Goal: Check status: Check status

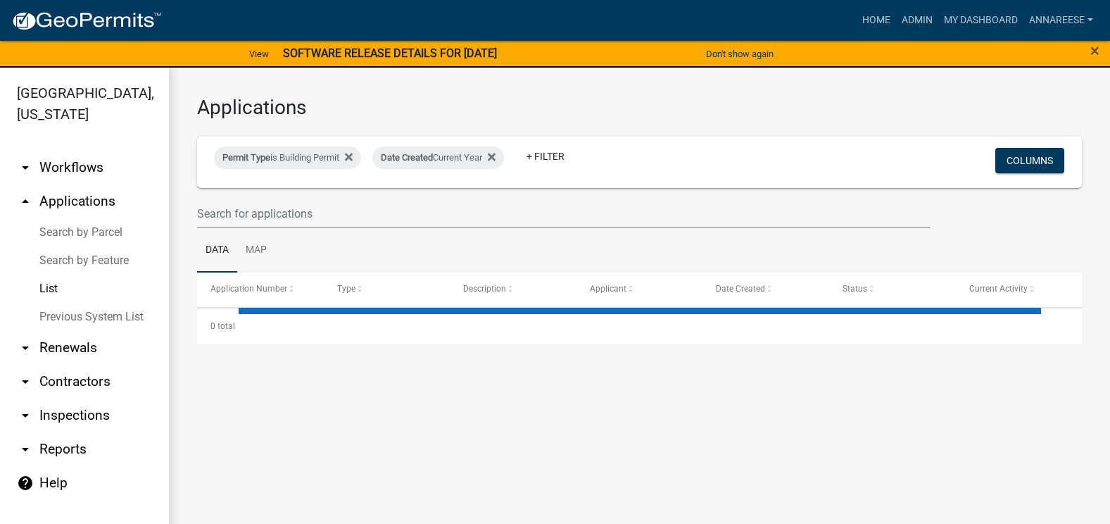
select select "3: 100"
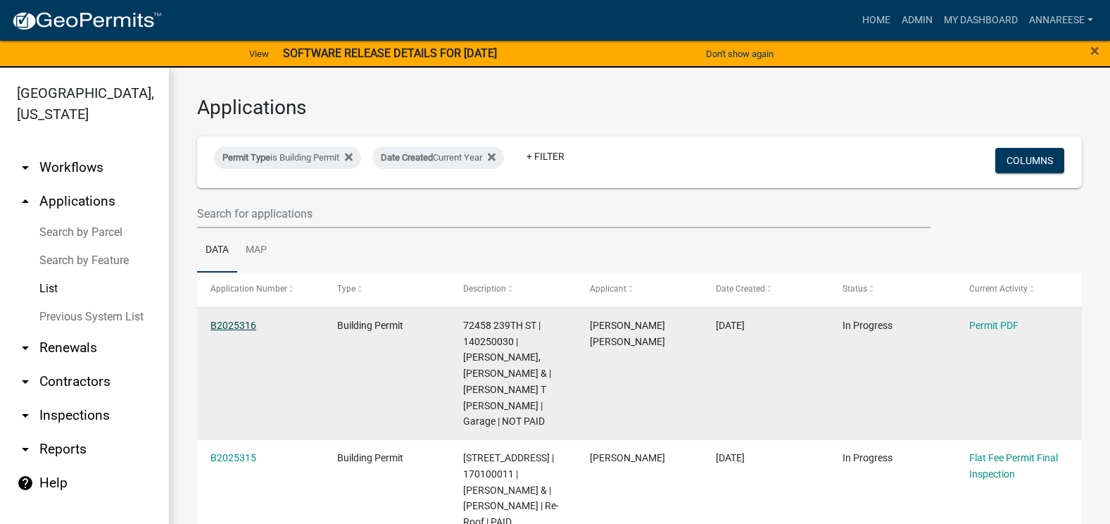
click at [229, 326] on link "B2025316" at bounding box center [233, 324] width 46 height 11
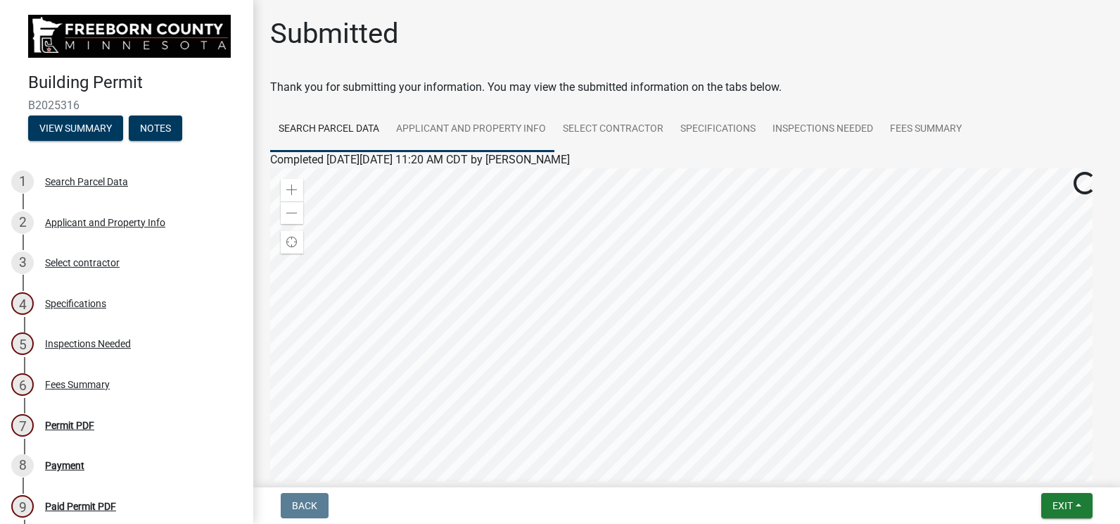
click at [457, 127] on link "Applicant and Property Info" at bounding box center [471, 129] width 167 height 45
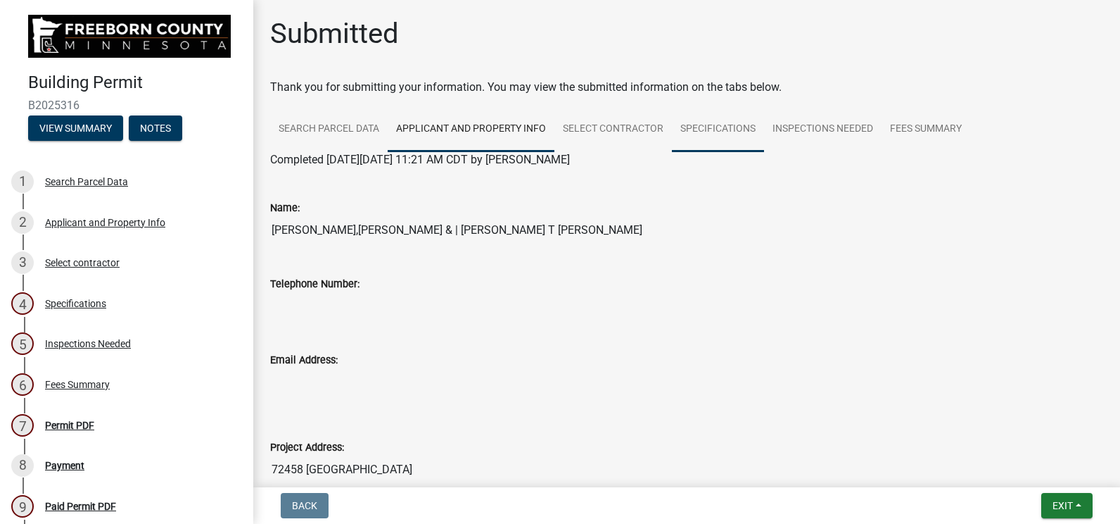
click at [754, 147] on link "Specifications" at bounding box center [718, 129] width 92 height 45
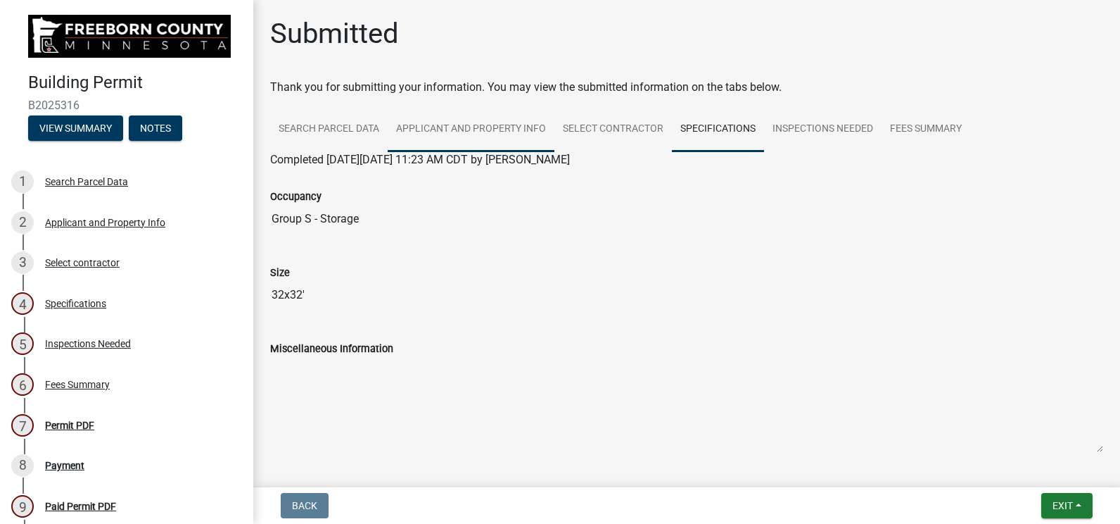
click at [552, 134] on link "Applicant and Property Info" at bounding box center [471, 129] width 167 height 45
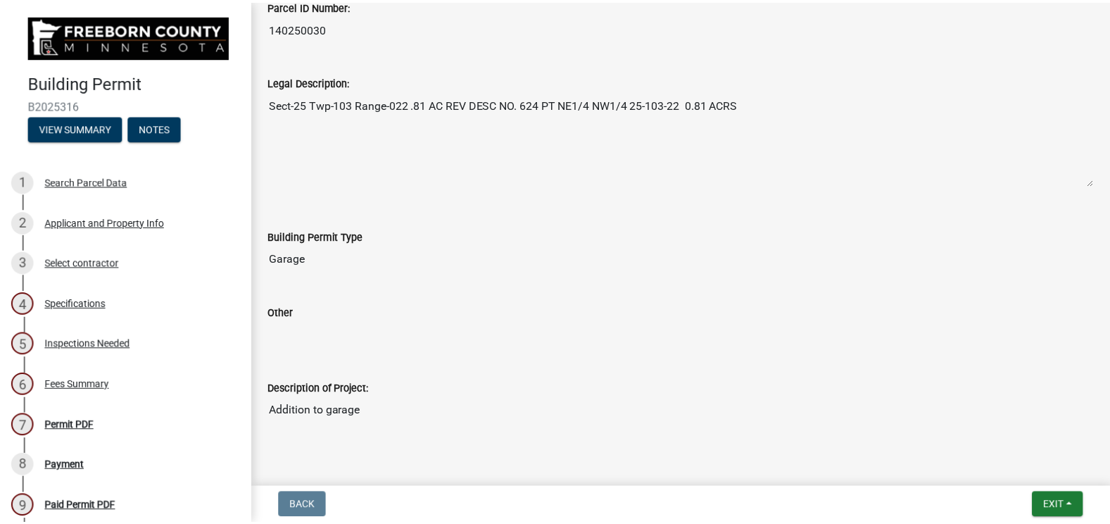
scroll to position [687, 0]
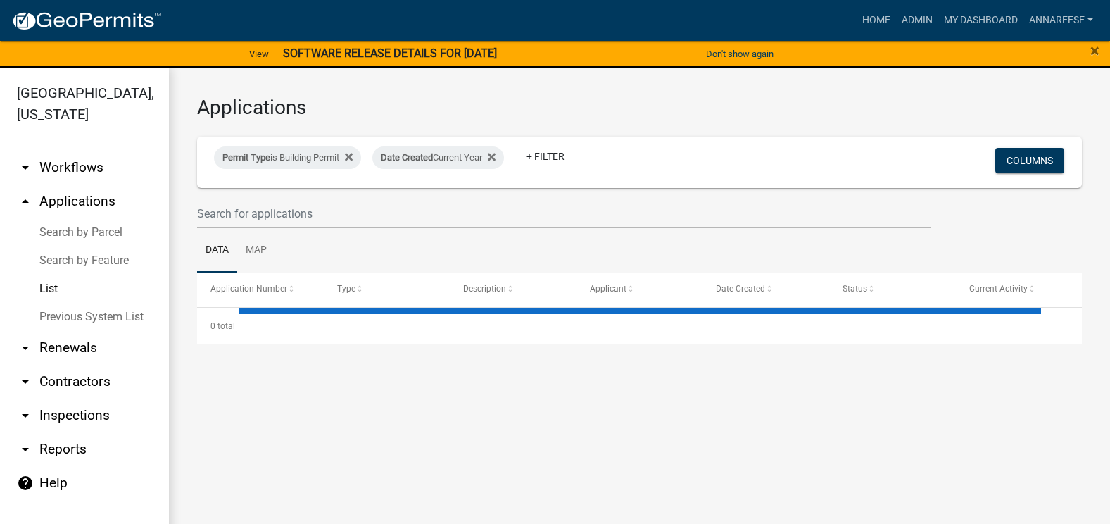
select select "3: 100"
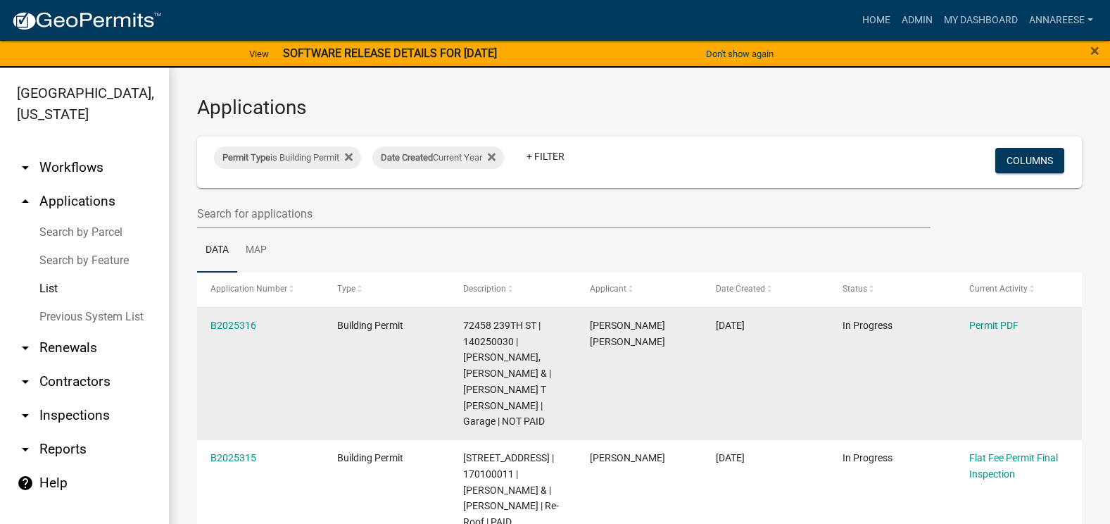
click at [251, 312] on datatable-body-cell "B2025316" at bounding box center [260, 374] width 127 height 132
click at [239, 319] on link "B2025316" at bounding box center [233, 324] width 46 height 11
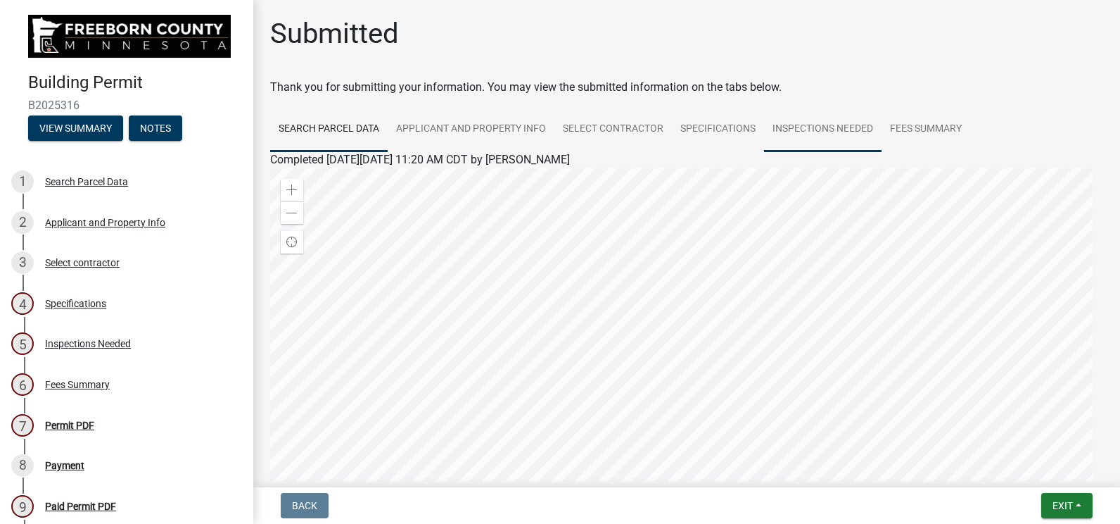
click at [804, 117] on link "Inspections Needed" at bounding box center [823, 129] width 118 height 45
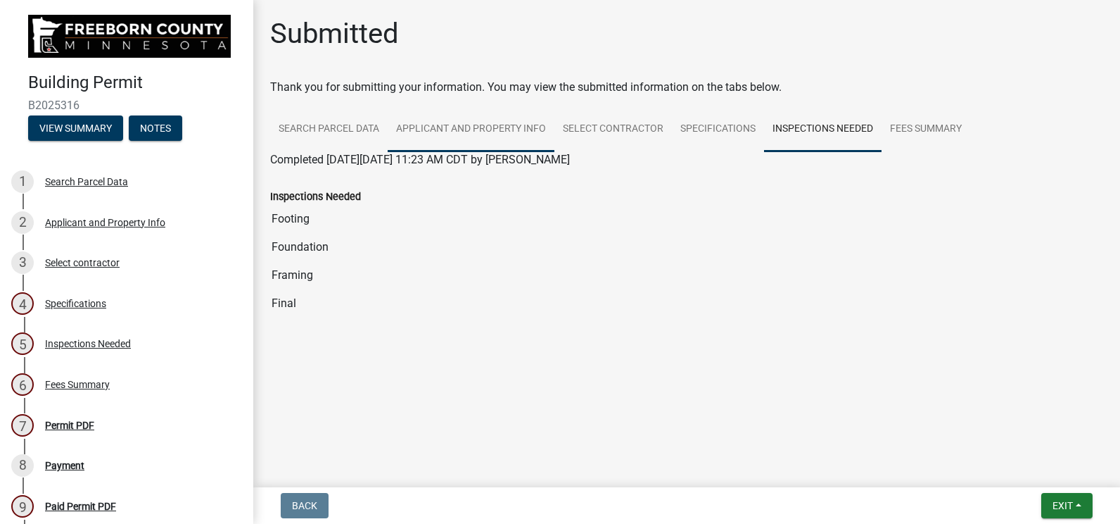
click at [414, 129] on link "Applicant and Property Info" at bounding box center [471, 129] width 167 height 45
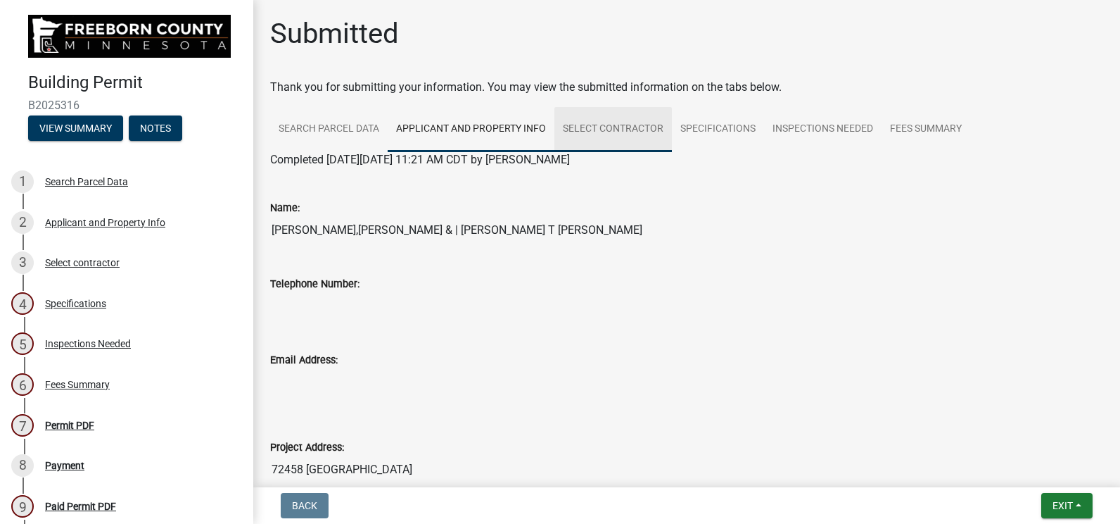
click at [588, 120] on link "Select contractor" at bounding box center [614, 129] width 118 height 45
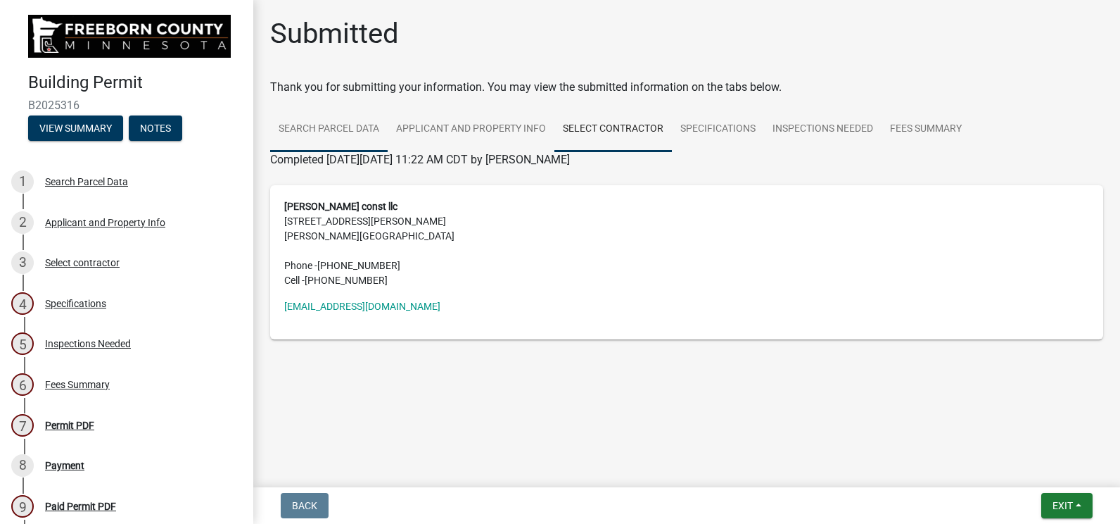
click at [341, 126] on link "Search Parcel Data" at bounding box center [329, 129] width 118 height 45
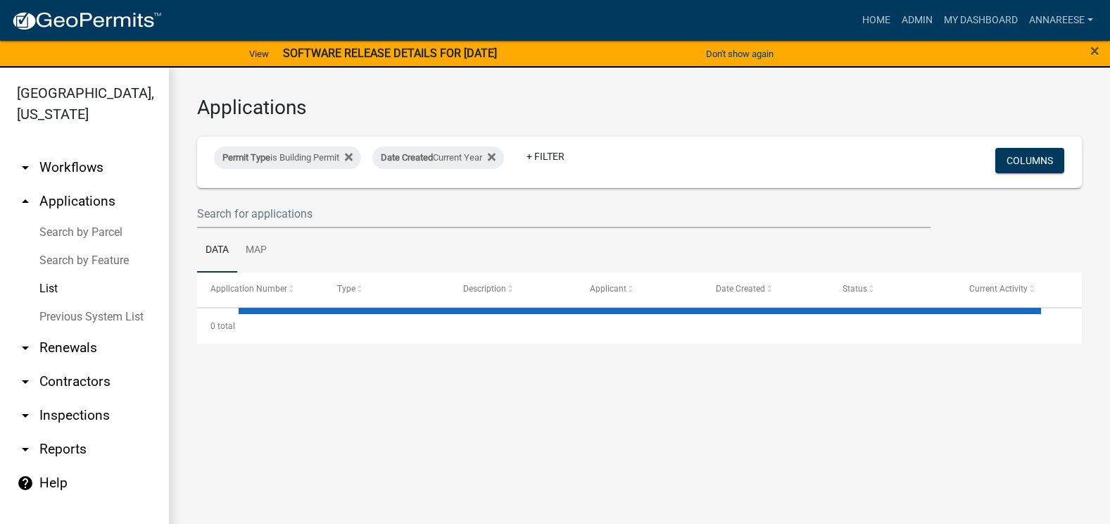
select select "3: 100"
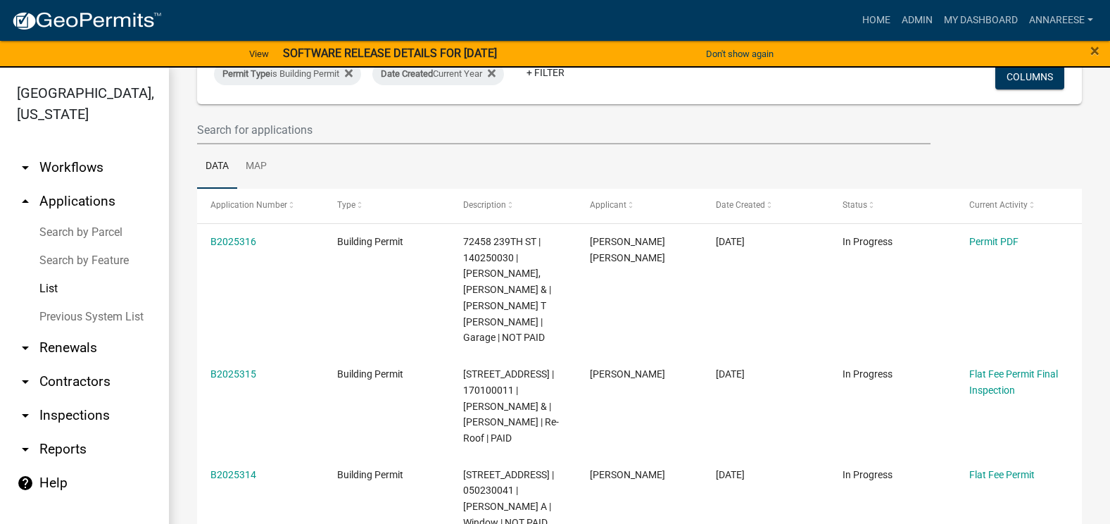
scroll to position [211, 0]
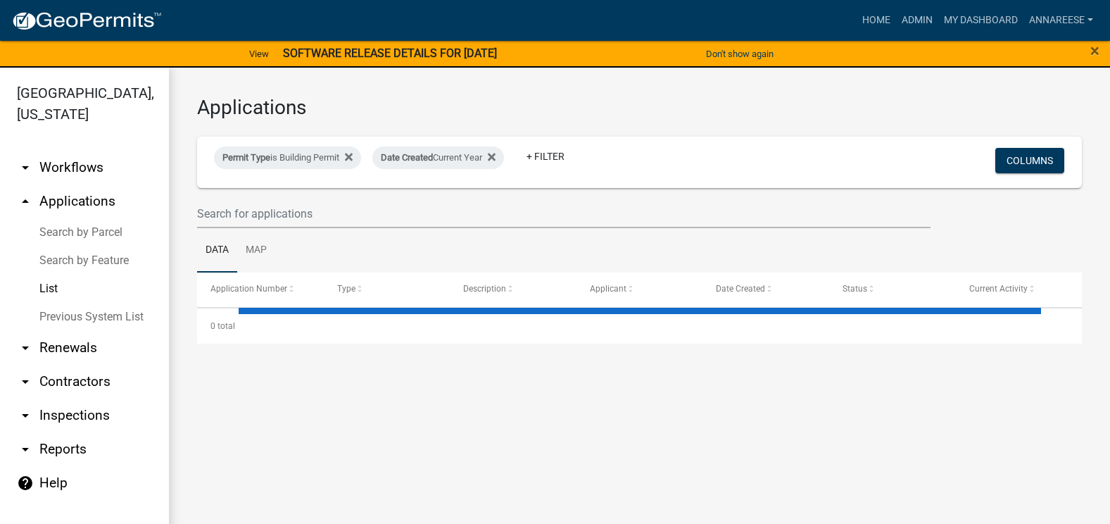
select select "3: 100"
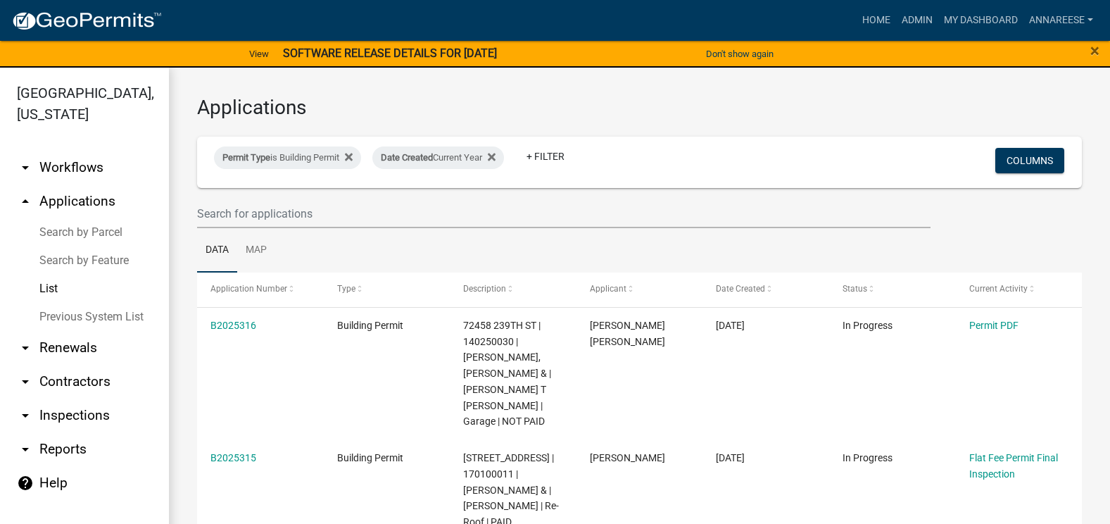
scroll to position [70, 0]
